Goal: Task Accomplishment & Management: Use online tool/utility

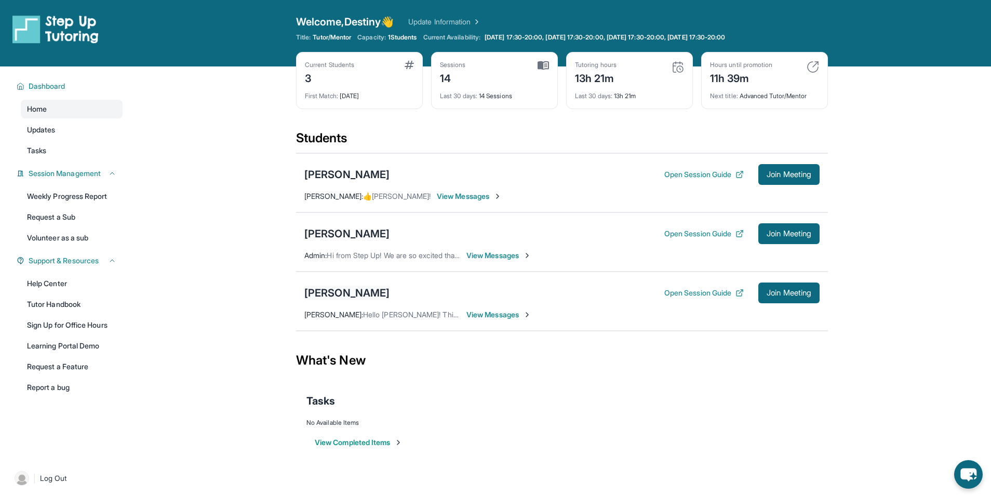
click at [356, 288] on div "[PERSON_NAME]" at bounding box center [346, 293] width 85 height 15
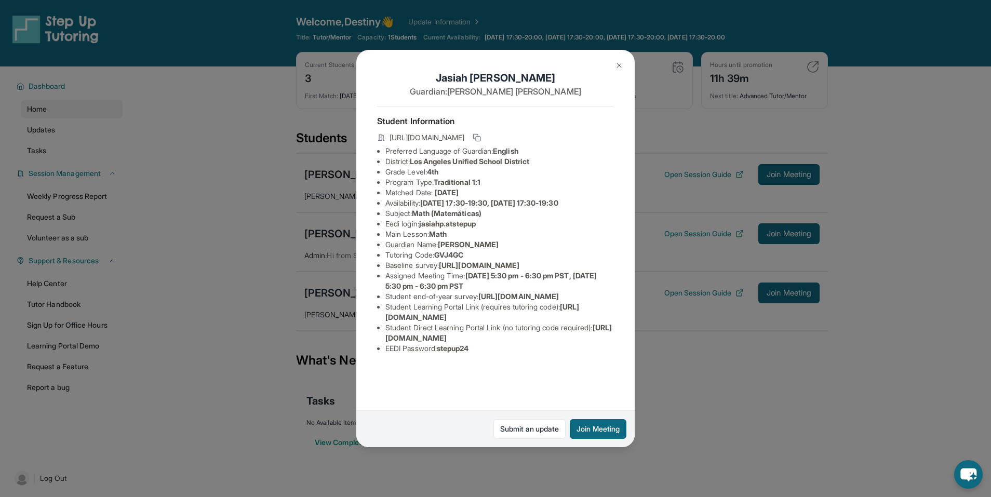
click at [775, 324] on div "[PERSON_NAME] Guardian: [PERSON_NAME] Student Information [URL][DOMAIN_NAME] Pr…" at bounding box center [495, 248] width 991 height 497
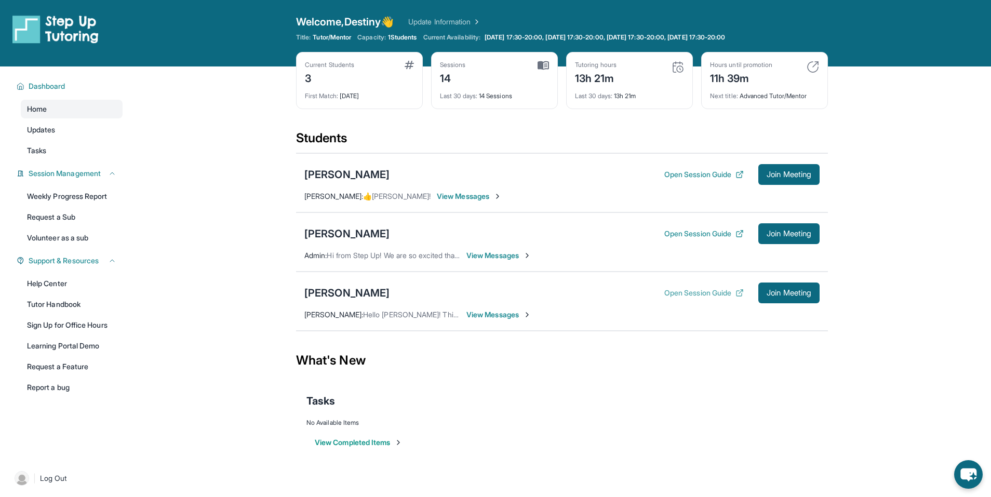
click at [715, 297] on button "Open Session Guide" at bounding box center [704, 293] width 79 height 10
click at [637, 389] on div "Tasks" at bounding box center [562, 400] width 511 height 35
click at [770, 290] on span "Join Meeting" at bounding box center [789, 293] width 45 height 6
click at [350, 298] on div "[PERSON_NAME]" at bounding box center [346, 293] width 85 height 15
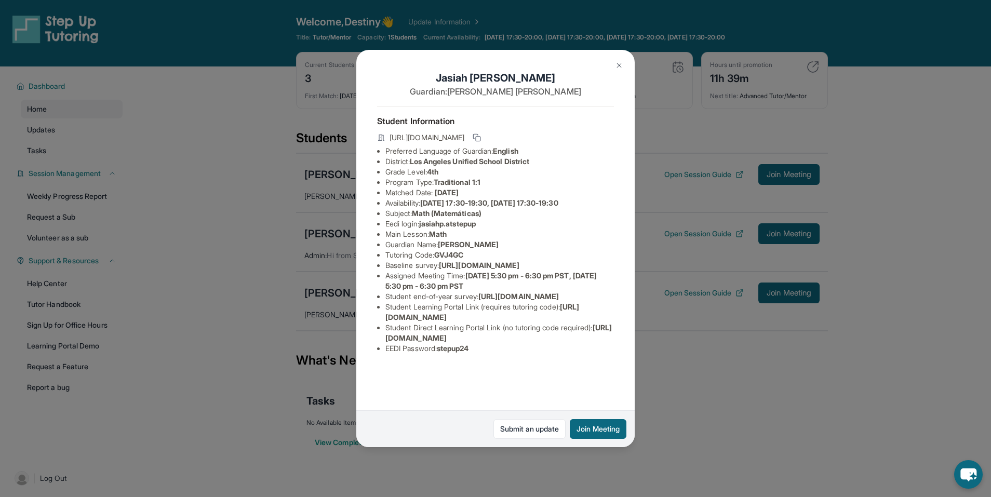
scroll to position [45, 0]
click at [458, 219] on span "jasiahp.atstepup" at bounding box center [447, 223] width 57 height 9
click at [463, 229] on li "Main Lesson : Math" at bounding box center [500, 234] width 229 height 10
